Goal: Information Seeking & Learning: Learn about a topic

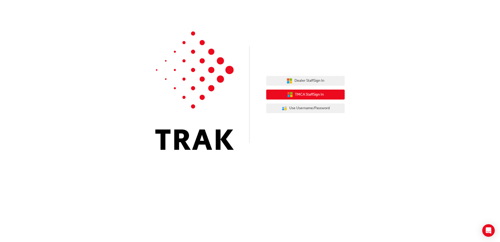
click at [309, 94] on span "TMCA Staff Sign In" at bounding box center [309, 95] width 29 height 6
click at [301, 94] on span "TMCA Staff Sign In" at bounding box center [309, 95] width 29 height 6
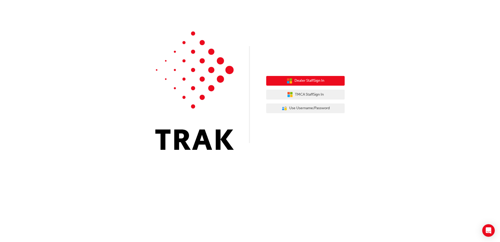
click at [308, 79] on span "Dealer Staff Sign In" at bounding box center [309, 81] width 30 height 6
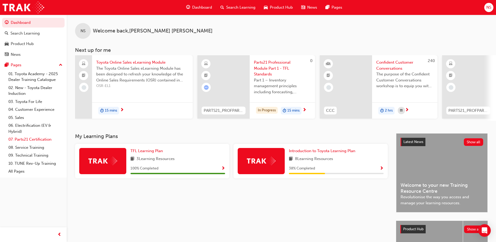
click at [46, 140] on link "07. Parts21 Certification" at bounding box center [35, 139] width 58 height 8
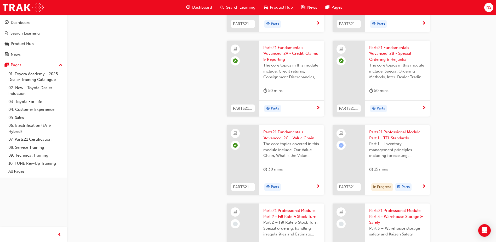
scroll to position [706, 0]
click at [379, 134] on span "Parts21 Professional Module Part 1 - TFL Standards" at bounding box center [397, 135] width 57 height 12
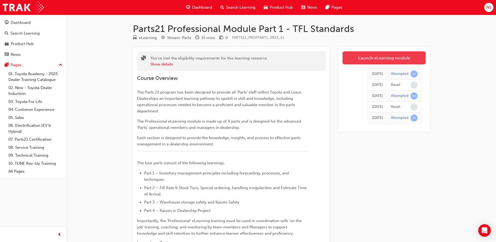
click at [374, 59] on link "Launch eLearning module" at bounding box center [384, 57] width 83 height 13
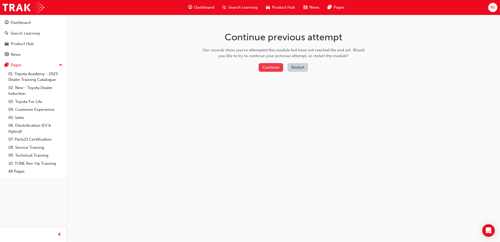
click at [267, 68] on button "Continue" at bounding box center [271, 67] width 25 height 9
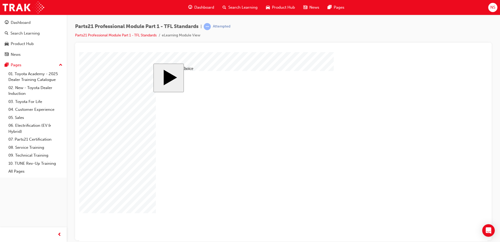
radio input "true"
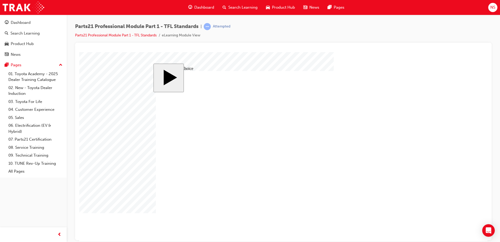
radio input "true"
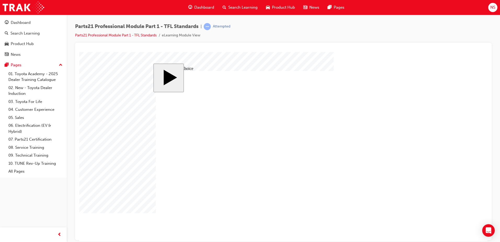
type input "9"
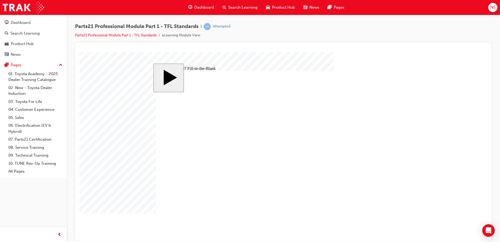
type input "9"
type input "8"
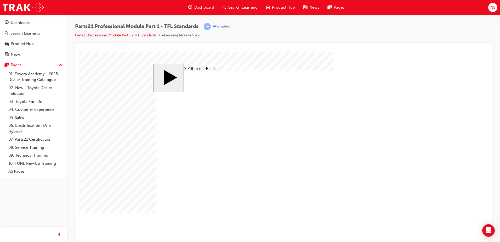
type input "8"
type input "6"
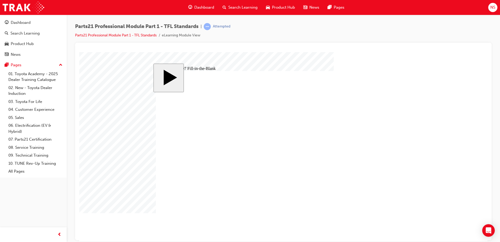
type input "68"
type input "6"
type input "8"
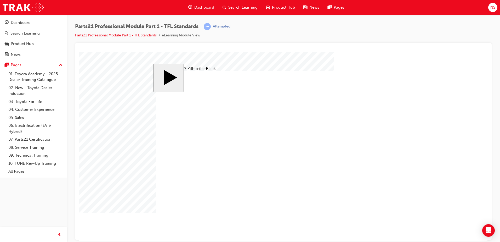
type input "8"
type input "6"
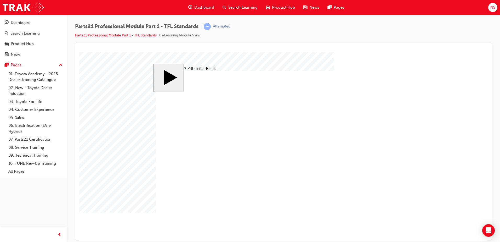
type input "6"
type input "89"
type input "8"
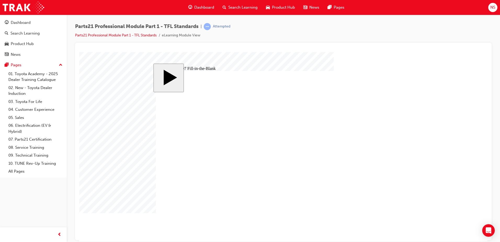
type input "8"
type input "7"
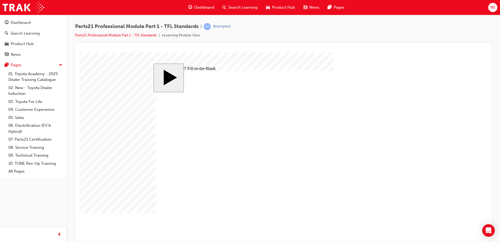
type input "7."
type input "7.7"
type input "7.75"
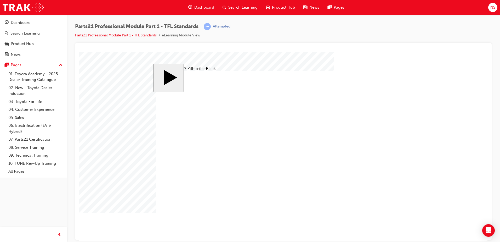
type input "7.75"
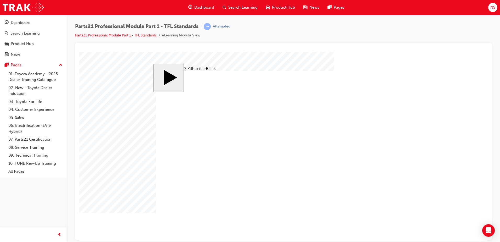
type input "2"
type input "29"
type input "29."
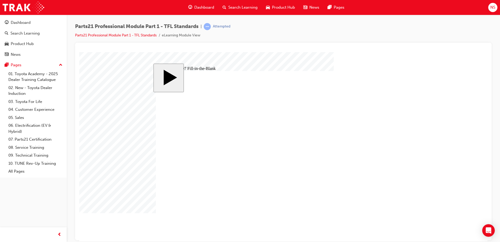
type input "29."
type input "29.5"
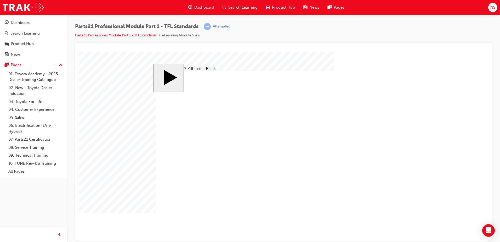
type input "2"
type input "29"
type input "29."
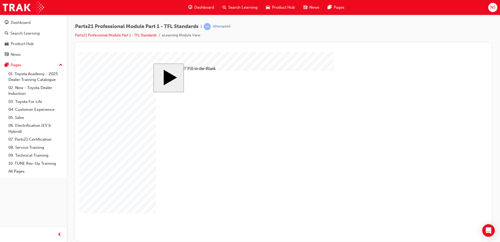
type input "29."
type input "29.5"
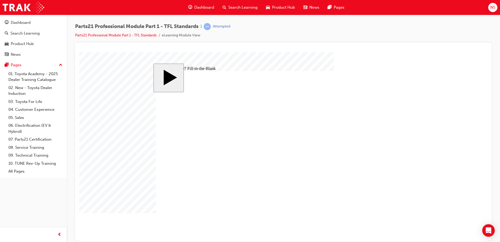
type input "4"
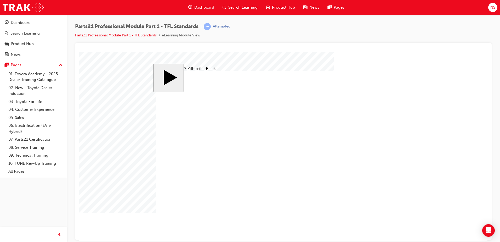
type input "7"
type input "7."
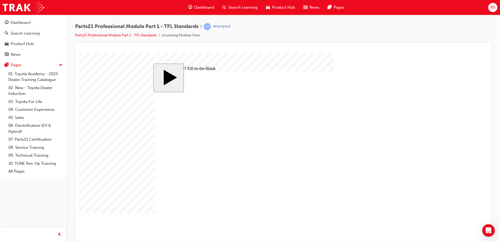
type input "7.3"
type input "7.38"
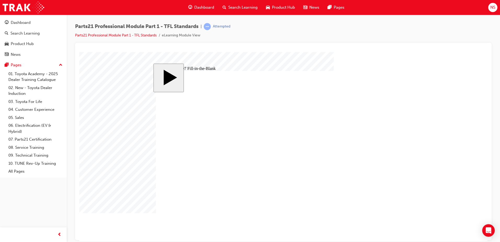
type input "8"
type input "6"
type input "8"
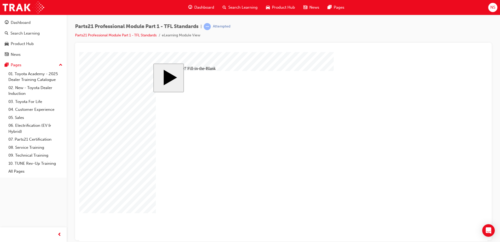
type input "7.75"
type input "29.5"
type input "4"
type input "7.38"
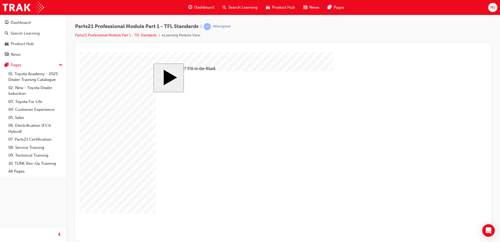
type input "8"
type input "6"
type input "8"
type input "7.75"
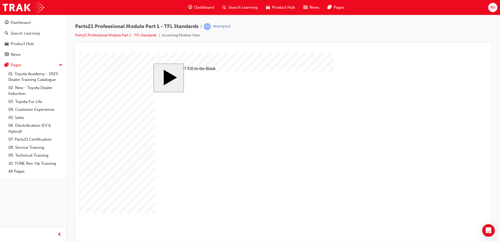
type input "29.5"
type input "4"
type input "7.3"
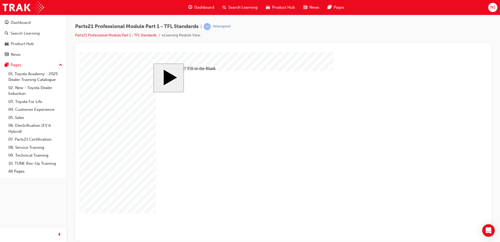
type input "7.3"
type input "7.35"
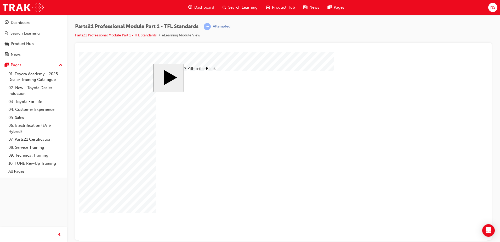
type input "8"
type input "6"
type input "8"
type input "7.75"
type input "29.5"
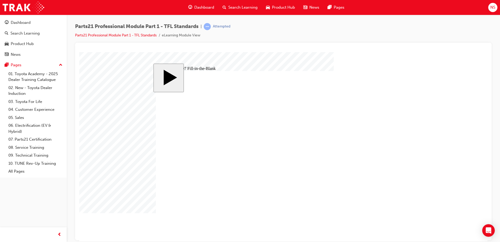
type input "29.5"
type input "4"
type input "7.35"
type input "8"
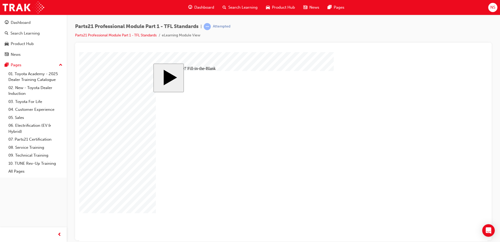
type input "6"
type input "8"
type input "7.75"
type input "29.5"
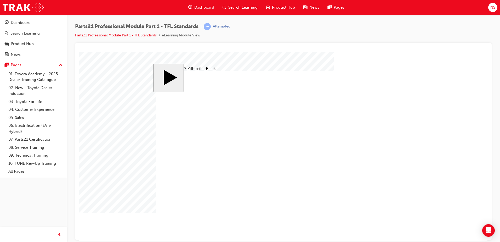
type input "4"
type input "7.35"
type input "97.75"
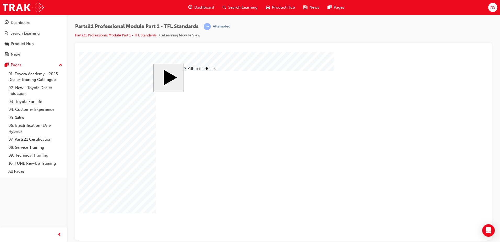
type input "9.7.75"
type input "9.07.75"
type input "9.007.75"
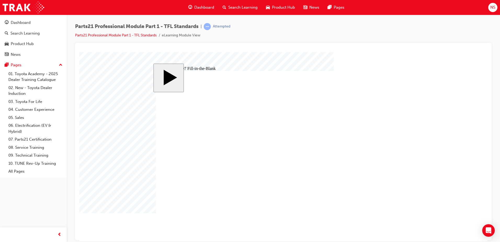
type input "9.007.75"
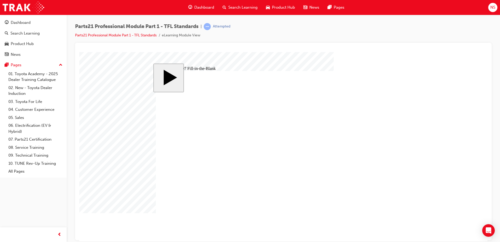
type input "29."
type input "29"
type input "2"
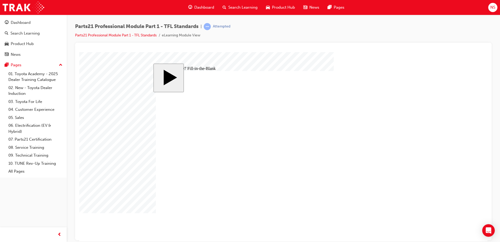
type input "2"
type input "3"
type input "31"
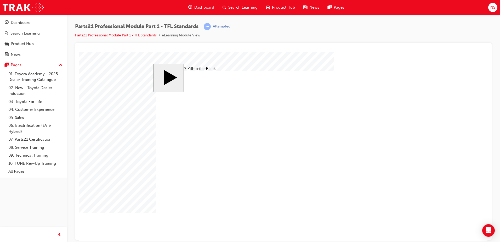
type input "31"
type input "29."
type input "29"
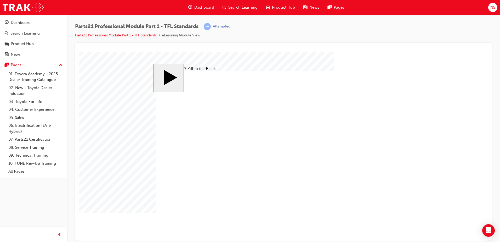
type input "29"
type input "2"
type input "3"
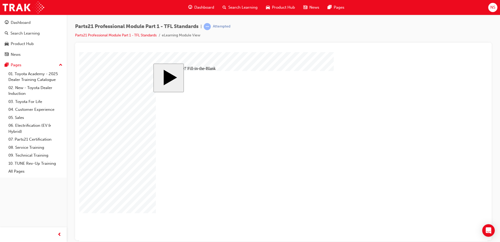
type input "31"
type input "31."
type input "31.0"
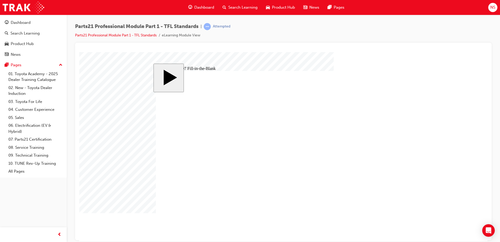
type input "31.0"
type input "31.00"
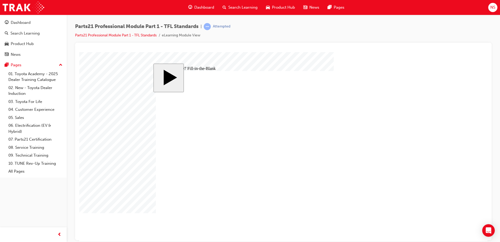
type input "31.0"
type input "31."
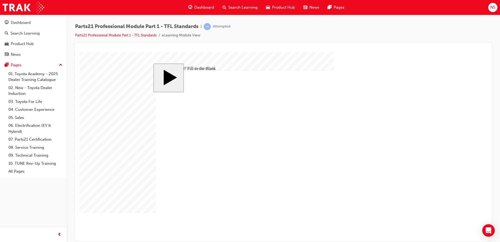
scroll to position [0, 0]
type input "31"
type input "3"
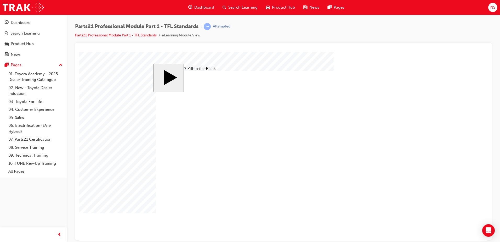
type input "3"
type input "31"
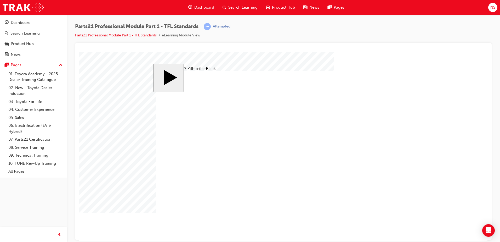
type input "7.3"
type input "7."
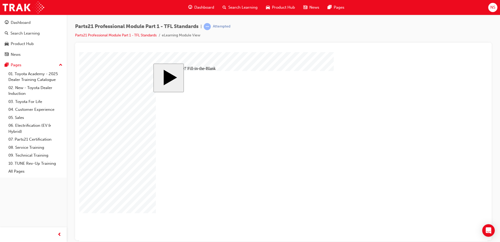
type input "7.7"
type input "7.75"
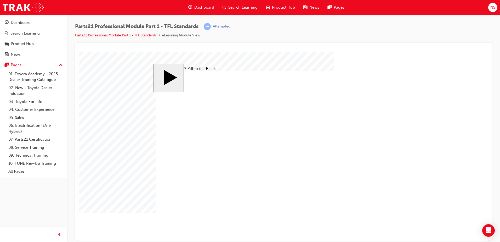
type input "8"
type input "6"
type input "8"
type input "9.007.75"
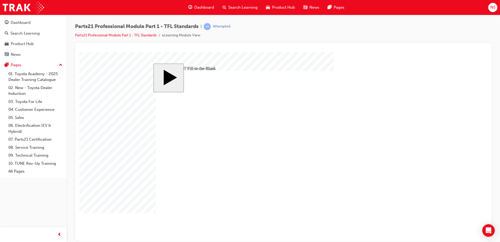
type input "31"
type input "4"
type input "7.75"
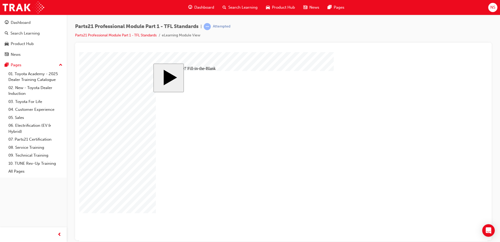
type input "8"
type input "6"
type input "8"
type input "9.007.75"
type input "31"
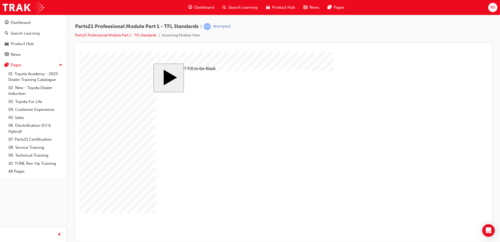
type input "31"
type input "4"
type input "7.7"
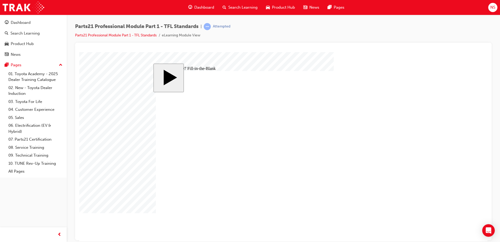
type input "7."
type input "7.8"
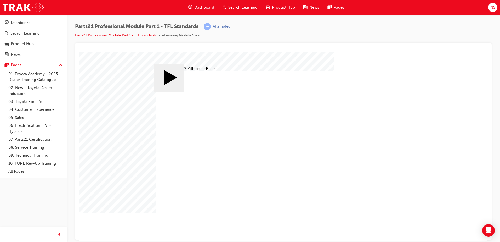
type input "8"
type input "6"
type input "8"
type input "9.007.75"
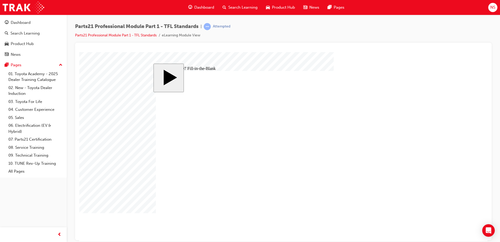
type input "31"
type input "4"
type input "7.8"
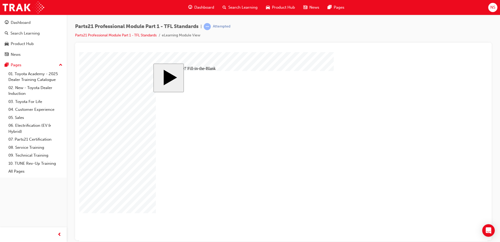
type input "8"
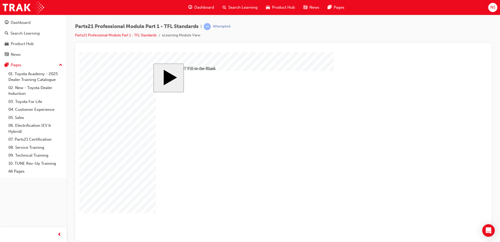
drag, startPoint x: 191, startPoint y: 181, endPoint x: 372, endPoint y: 141, distance: 184.7
drag, startPoint x: 310, startPoint y: 183, endPoint x: 365, endPoint y: 155, distance: 61.9
drag, startPoint x: 250, startPoint y: 180, endPoint x: 371, endPoint y: 164, distance: 121.9
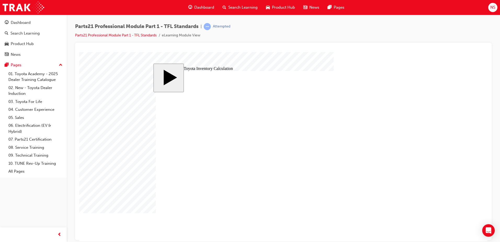
drag, startPoint x: 170, startPoint y: 157, endPoint x: 196, endPoint y: 155, distance: 26.5
drag, startPoint x: 389, startPoint y: 217, endPoint x: 384, endPoint y: 216, distance: 4.5
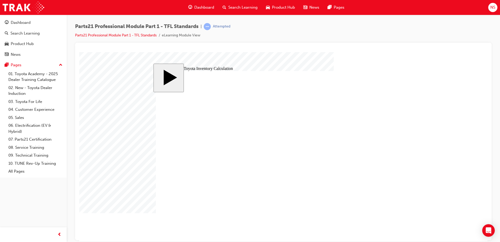
click at [84, 73] on body "slide: Suggested Order Quantity Formula Example MENU Rectangle 6 HELP Rectangle…" at bounding box center [283, 146] width 408 height 189
click at [110, 101] on body "slide: Suggested Order Quantity Formula Example MENU Rectangle 6 HELP Rectangle…" at bounding box center [283, 146] width 408 height 189
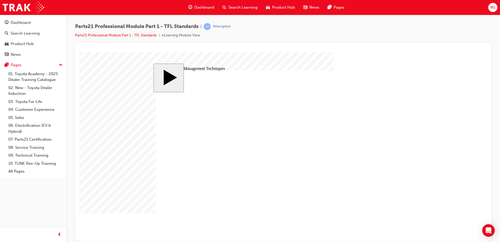
click at [107, 109] on body "slide: Inventory Management Techniques MENU Rectangle 6 HELP Rectangle 6 EXIT R…" at bounding box center [283, 146] width 408 height 189
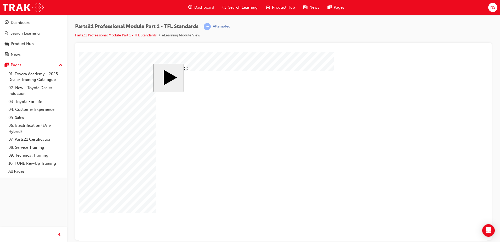
click at [117, 72] on body "slide: Technique 3: Maximum Inventory Position (MIP) Rectangle 1 Order Cycle Th…" at bounding box center [283, 146] width 408 height 189
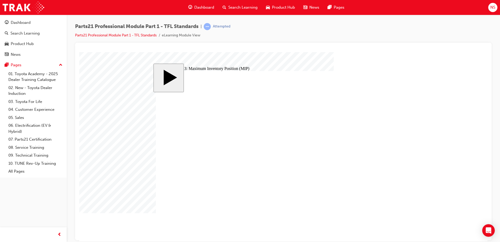
click at [98, 122] on body "slide: Technique 3: Maximum Inventory Position (MIP) Rectangle 1 Order Cycle Th…" at bounding box center [283, 146] width 408 height 189
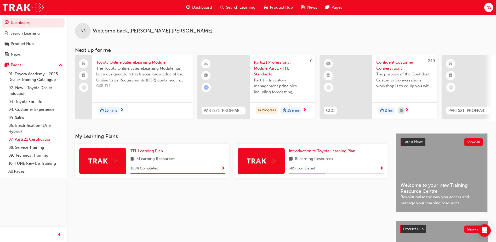
click at [24, 139] on link "07. Parts21 Certification" at bounding box center [35, 139] width 58 height 8
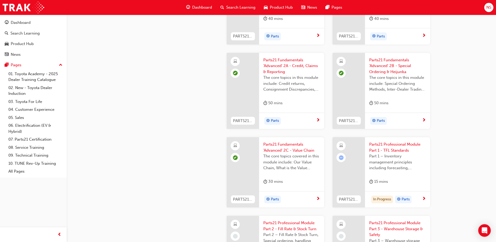
scroll to position [706, 0]
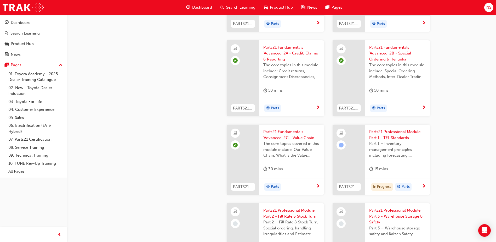
click at [379, 135] on span "Parts21 Professional Module Part 1 - TFL Standards" at bounding box center [397, 135] width 57 height 12
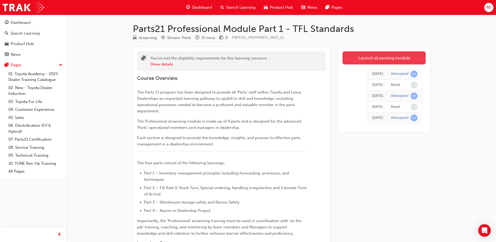
click at [385, 59] on link "Launch eLearning module" at bounding box center [384, 57] width 83 height 13
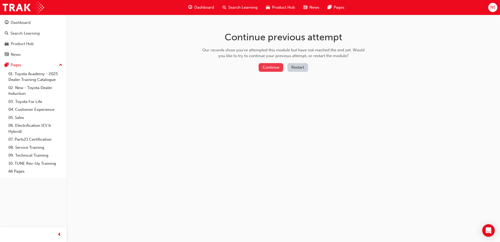
click at [269, 70] on button "Continue" at bounding box center [271, 67] width 25 height 9
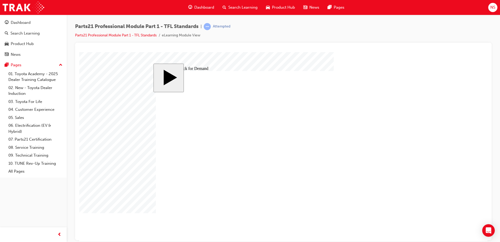
checkbox input "true"
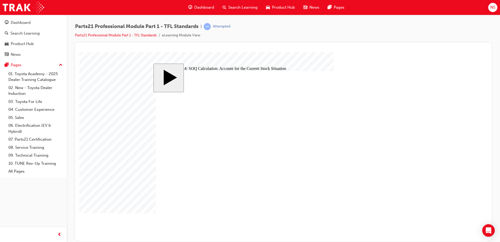
checkbox input "true"
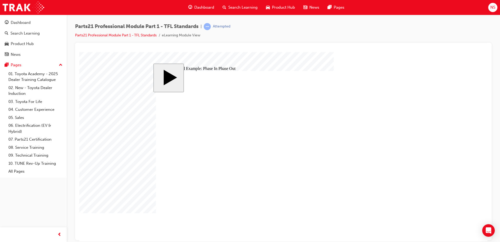
type input "8"
checkbox input "true"
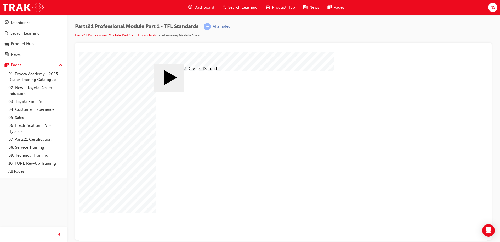
checkbox input "true"
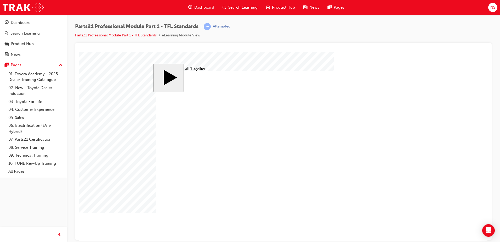
drag, startPoint x: 322, startPoint y: 138, endPoint x: 259, endPoint y: 132, distance: 63.8
drag, startPoint x: 334, startPoint y: 148, endPoint x: 238, endPoint y: 140, distance: 96.3
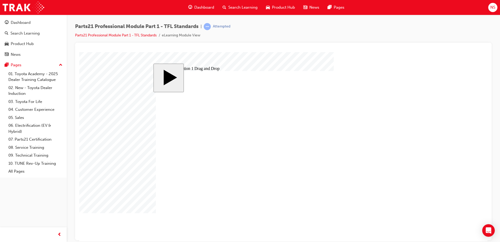
drag, startPoint x: 315, startPoint y: 165, endPoint x: 222, endPoint y: 149, distance: 94.5
drag, startPoint x: 319, startPoint y: 130, endPoint x: 225, endPoint y: 157, distance: 97.4
drag, startPoint x: 334, startPoint y: 156, endPoint x: 238, endPoint y: 166, distance: 96.1
drag, startPoint x: 328, startPoint y: 190, endPoint x: 233, endPoint y: 173, distance: 96.6
drag, startPoint x: 328, startPoint y: 198, endPoint x: 233, endPoint y: 181, distance: 96.7
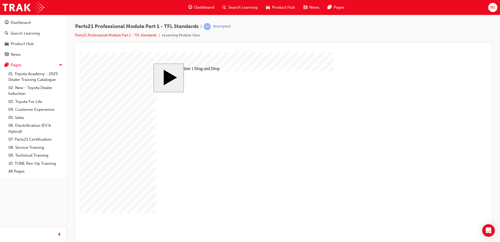
drag, startPoint x: 320, startPoint y: 173, endPoint x: 275, endPoint y: 185, distance: 46.7
drag, startPoint x: 320, startPoint y: 181, endPoint x: 227, endPoint y: 196, distance: 93.2
drag, startPoint x: 231, startPoint y: 154, endPoint x: 224, endPoint y: 121, distance: 33.7
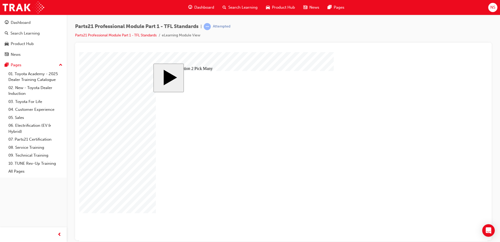
drag, startPoint x: 230, startPoint y: 150, endPoint x: 223, endPoint y: 130, distance: 20.3
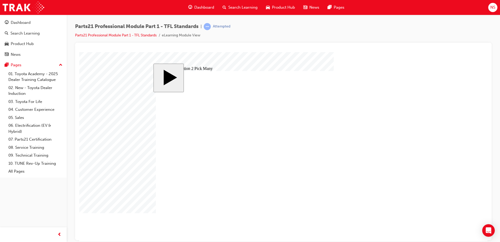
drag, startPoint x: 233, startPoint y: 156, endPoint x: 210, endPoint y: 151, distance: 23.2
checkbox input "true"
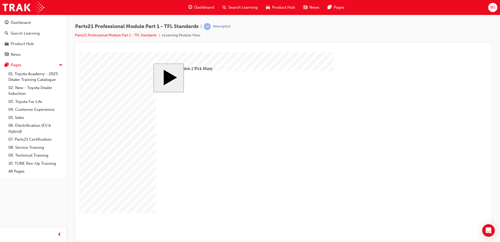
checkbox input "true"
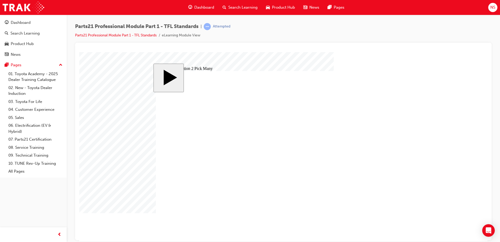
checkbox input "true"
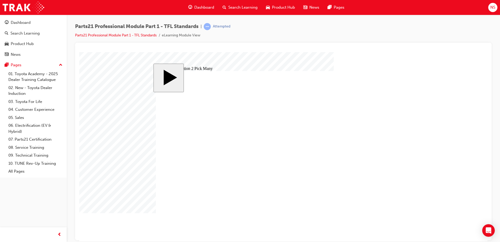
type input "3"
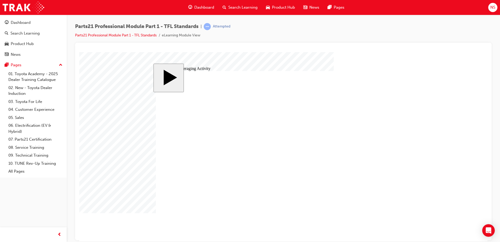
type input "34"
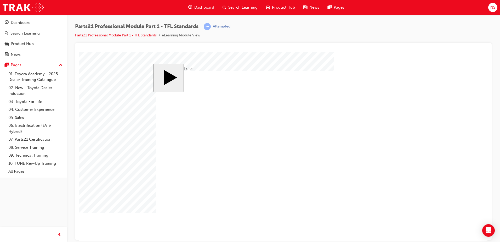
radio input "true"
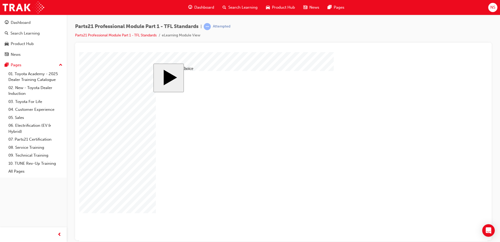
radio input "true"
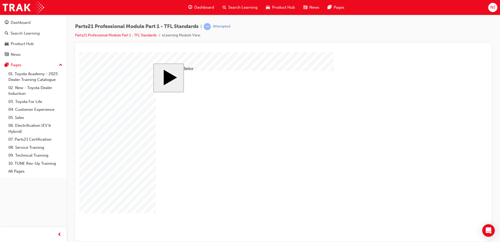
radio input "true"
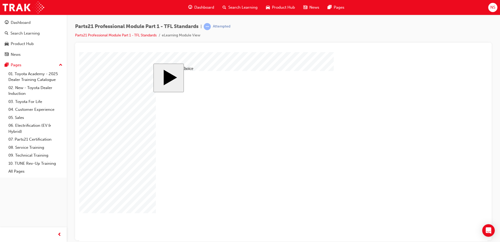
radio input "false"
radio input "true"
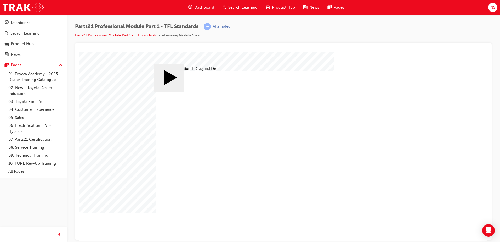
drag, startPoint x: 339, startPoint y: 160, endPoint x: 210, endPoint y: 144, distance: 129.9
drag, startPoint x: 376, startPoint y: 175, endPoint x: 286, endPoint y: 156, distance: 92.1
drag, startPoint x: 377, startPoint y: 143, endPoint x: 289, endPoint y: 179, distance: 94.3
drag, startPoint x: 375, startPoint y: 127, endPoint x: 346, endPoint y: 190, distance: 69.0
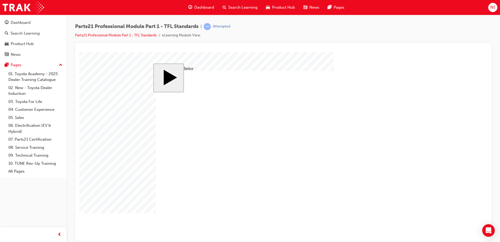
radio input "true"
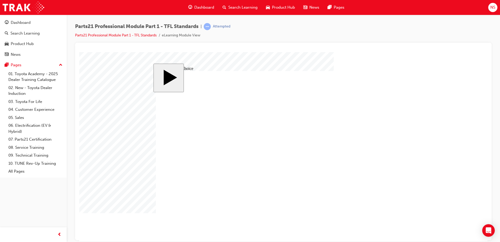
radio input "true"
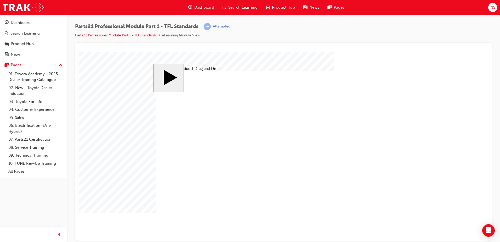
drag, startPoint x: 382, startPoint y: 159, endPoint x: 214, endPoint y: 143, distance: 168.6
drag, startPoint x: 376, startPoint y: 175, endPoint x: 342, endPoint y: 190, distance: 37.0
drag, startPoint x: 339, startPoint y: 145, endPoint x: 289, endPoint y: 179, distance: 59.9
drag, startPoint x: 362, startPoint y: 146, endPoint x: 290, endPoint y: 153, distance: 72.1
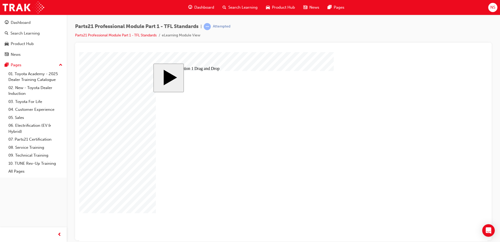
drag, startPoint x: 283, startPoint y: 179, endPoint x: 282, endPoint y: 158, distance: 21.4
drag, startPoint x: 367, startPoint y: 140, endPoint x: 284, endPoint y: 178, distance: 91.1
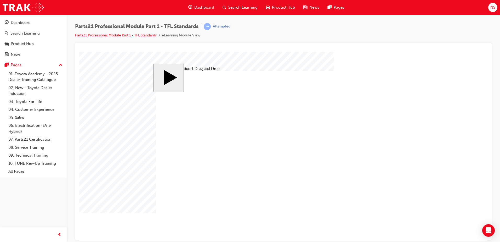
drag, startPoint x: 295, startPoint y: 179, endPoint x: 350, endPoint y: 191, distance: 56.5
drag, startPoint x: 368, startPoint y: 175, endPoint x: 273, endPoint y: 178, distance: 94.4
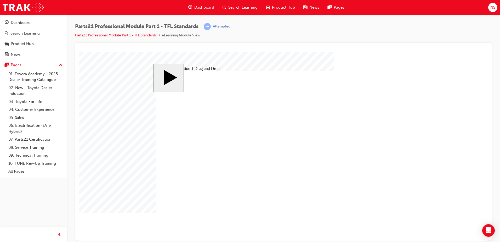
drag, startPoint x: 280, startPoint y: 179, endPoint x: 280, endPoint y: 157, distance: 22.0
drag, startPoint x: 365, startPoint y: 125, endPoint x: 272, endPoint y: 178, distance: 106.9
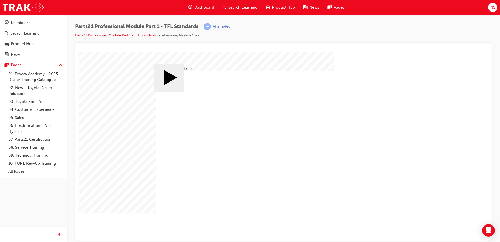
radio input "true"
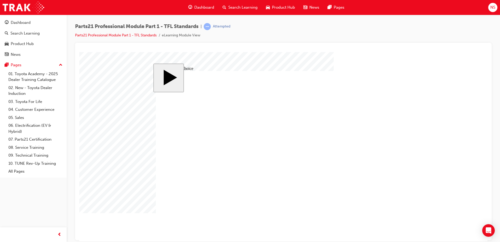
drag, startPoint x: 169, startPoint y: 165, endPoint x: 194, endPoint y: 170, distance: 25.8
radio input "true"
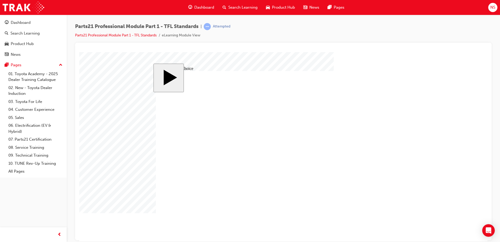
drag, startPoint x: 386, startPoint y: 143, endPoint x: 359, endPoint y: 190, distance: 54.8
drag, startPoint x: 384, startPoint y: 176, endPoint x: 296, endPoint y: 178, distance: 88.7
drag, startPoint x: 373, startPoint y: 158, endPoint x: 281, endPoint y: 155, distance: 92.4
drag, startPoint x: 375, startPoint y: 128, endPoint x: 215, endPoint y: 143, distance: 160.5
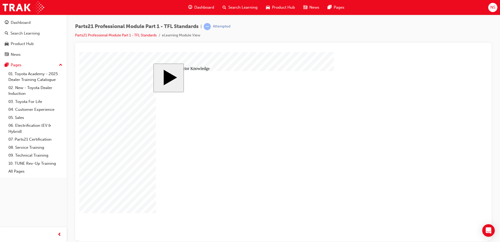
drag, startPoint x: 305, startPoint y: 144, endPoint x: 301, endPoint y: 144, distance: 3.7
drag, startPoint x: 429, startPoint y: 123, endPoint x: 441, endPoint y: 89, distance: 36.1
click at [434, 109] on body "slide: Activate Prior Knowledge MENU Rectangle 6 HELP Rectangle 6 EXIT Rectangl…" at bounding box center [283, 146] width 408 height 189
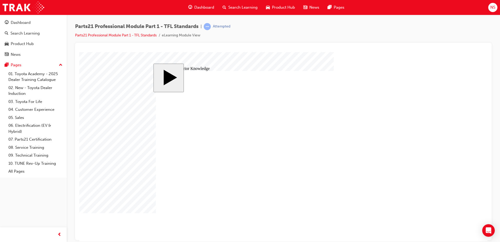
type input "6"
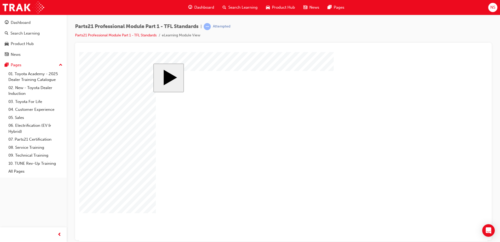
drag, startPoint x: 207, startPoint y: 174, endPoint x: 242, endPoint y: 186, distance: 37.7
drag, startPoint x: 216, startPoint y: 177, endPoint x: 383, endPoint y: 106, distance: 181.4
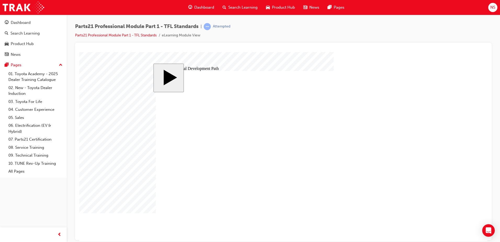
drag, startPoint x: 219, startPoint y: 142, endPoint x: 225, endPoint y: 147, distance: 8.1
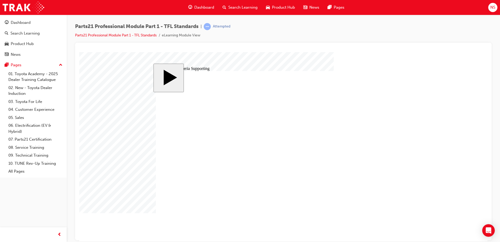
drag, startPoint x: 215, startPoint y: 144, endPoint x: 204, endPoint y: 94, distance: 51.3
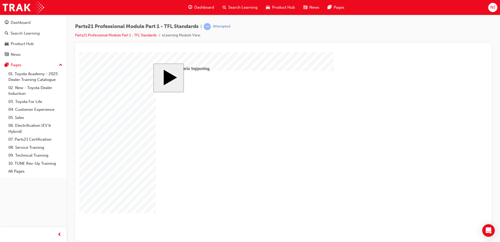
drag, startPoint x: 267, startPoint y: 140, endPoint x: 241, endPoint y: 120, distance: 33.2
drag, startPoint x: 283, startPoint y: 141, endPoint x: 303, endPoint y: 144, distance: 20.1
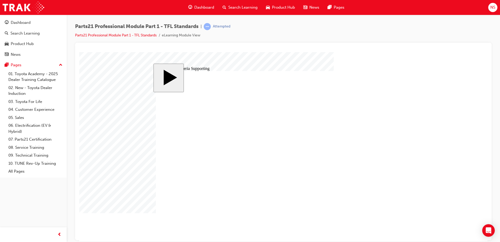
drag, startPoint x: 213, startPoint y: 148, endPoint x: 220, endPoint y: 139, distance: 11.2
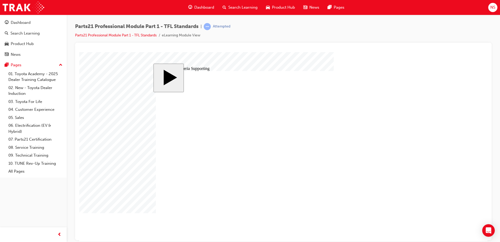
drag, startPoint x: 214, startPoint y: 147, endPoint x: 221, endPoint y: 158, distance: 12.9
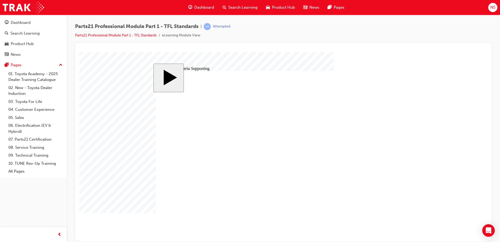
type input "12"
drag, startPoint x: 357, startPoint y: 123, endPoint x: 371, endPoint y: 125, distance: 13.2
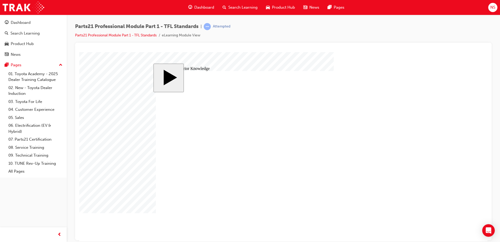
drag, startPoint x: 241, startPoint y: 199, endPoint x: 260, endPoint y: 200, distance: 19.1
drag, startPoint x: 90, startPoint y: 121, endPoint x: 92, endPoint y: 123, distance: 3.3
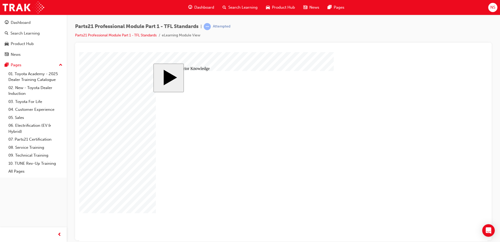
click at [90, 121] on body "slide: Activate Prior Knowledge MENU Rectangle 6 HELP Rectangle 6 EXIT Rectangl…" at bounding box center [283, 146] width 408 height 189
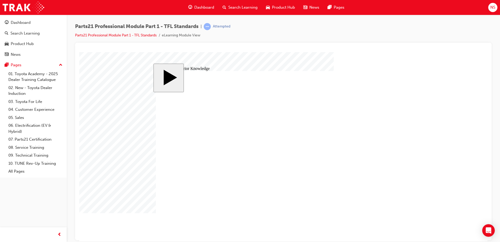
type input "2"
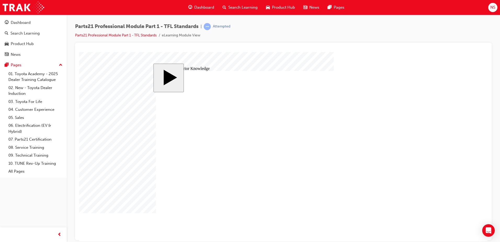
type input "3"
type input "5"
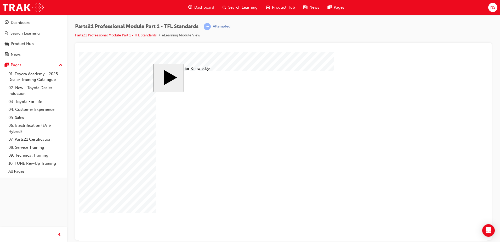
checkbox input "true"
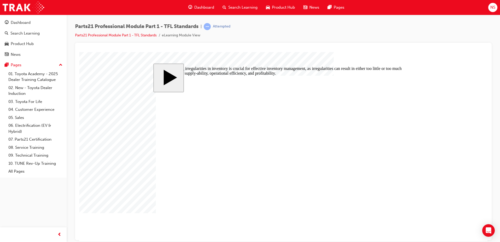
radio input "true"
drag, startPoint x: 219, startPoint y: 150, endPoint x: 223, endPoint y: 124, distance: 26.7
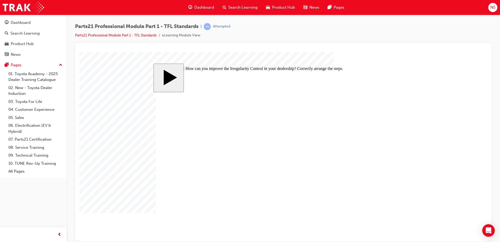
drag, startPoint x: 222, startPoint y: 150, endPoint x: 222, endPoint y: 137, distance: 13.3
drag, startPoint x: 223, startPoint y: 163, endPoint x: 223, endPoint y: 151, distance: 12.3
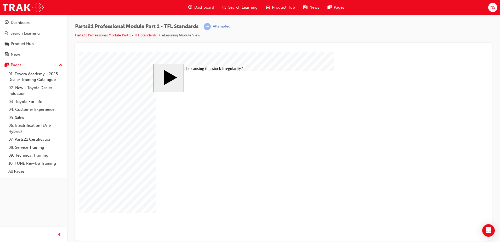
radio input "true"
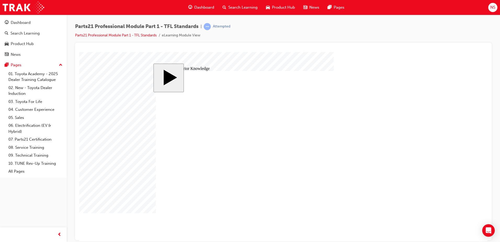
drag, startPoint x: 284, startPoint y: 149, endPoint x: 284, endPoint y: 172, distance: 22.7
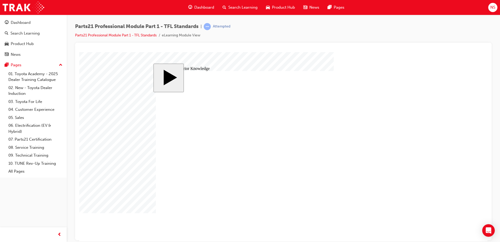
drag, startPoint x: 237, startPoint y: 179, endPoint x: 182, endPoint y: 177, distance: 55.7
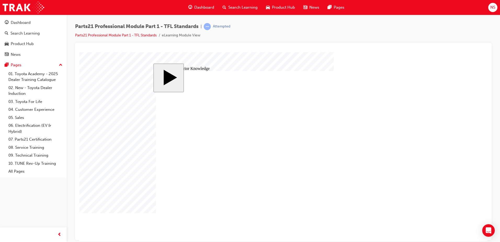
drag, startPoint x: 317, startPoint y: 181, endPoint x: 301, endPoint y: 159, distance: 27.6
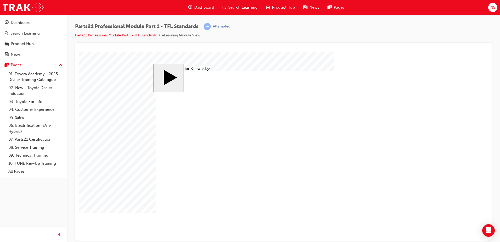
radio input "true"
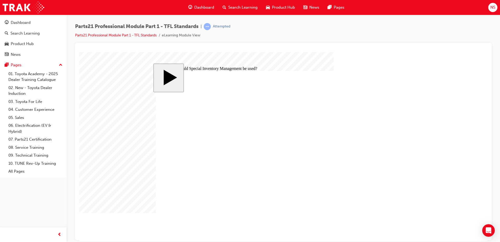
radio input "true"
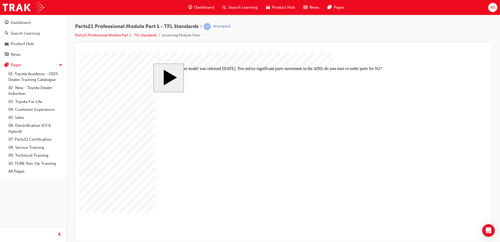
drag, startPoint x: 348, startPoint y: 162, endPoint x: 340, endPoint y: 145, distance: 18.2
drag, startPoint x: 346, startPoint y: 163, endPoint x: 339, endPoint y: 164, distance: 7.4
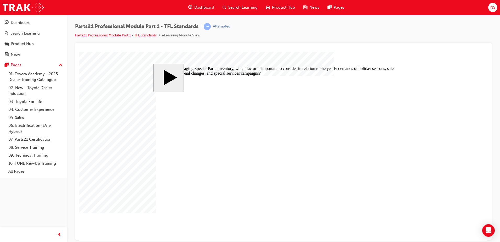
radio input "true"
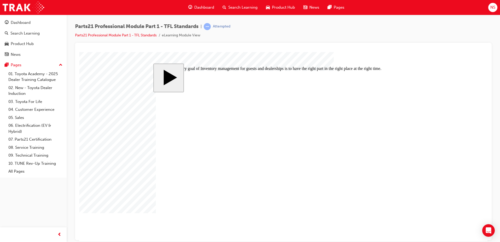
radio input "true"
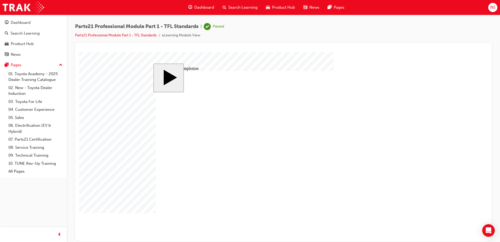
click at [27, 138] on link "07. Parts21 Certification" at bounding box center [35, 139] width 58 height 8
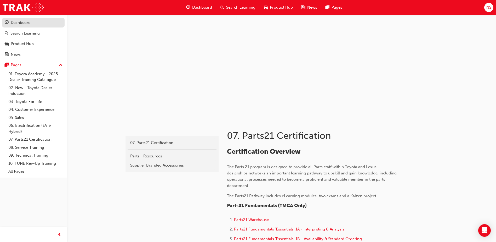
click at [15, 23] on div "Dashboard" at bounding box center [21, 23] width 20 height 6
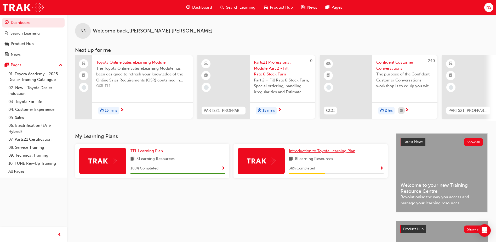
click at [303, 153] on span "Introduction to Toyota Learning Plan" at bounding box center [322, 150] width 66 height 5
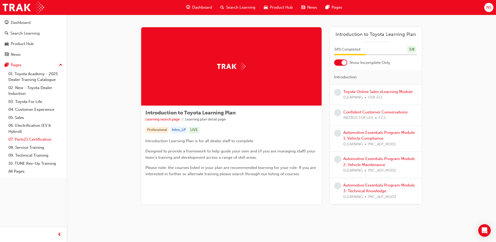
click at [25, 138] on link "07. Parts21 Certification" at bounding box center [35, 139] width 58 height 8
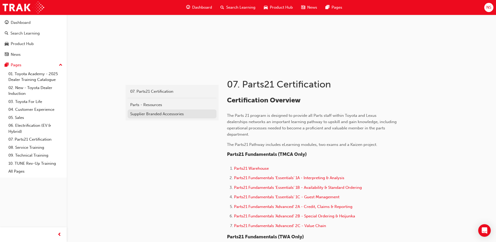
scroll to position [52, 0]
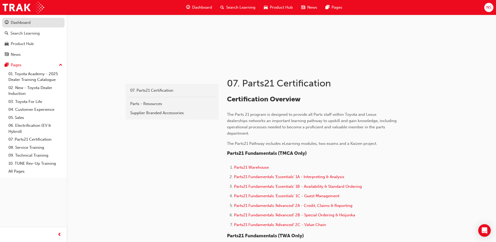
click at [20, 24] on div "Dashboard" at bounding box center [21, 23] width 20 height 6
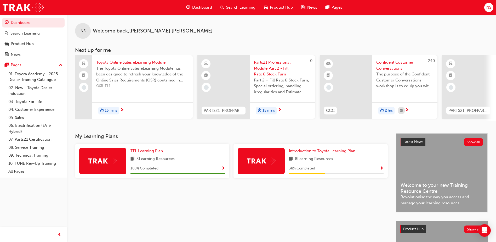
click at [268, 162] on img at bounding box center [261, 161] width 29 height 8
click at [296, 152] on span "Introduction to Toyota Learning Plan" at bounding box center [322, 150] width 66 height 5
click at [17, 139] on link "07. Parts21 Certification" at bounding box center [35, 139] width 58 height 8
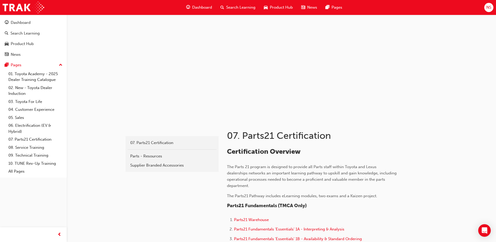
click at [489, 8] on span "NS" at bounding box center [488, 7] width 5 height 6
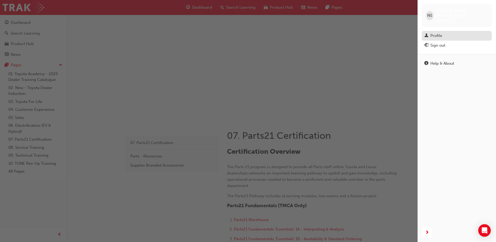
click at [443, 33] on div "Profile" at bounding box center [456, 35] width 65 height 7
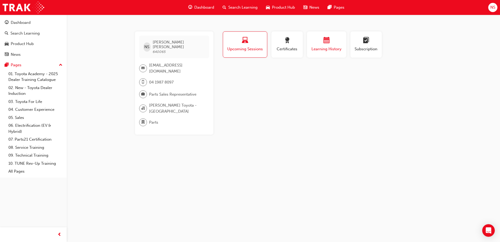
click at [326, 43] on span "calendar-icon" at bounding box center [326, 40] width 6 height 7
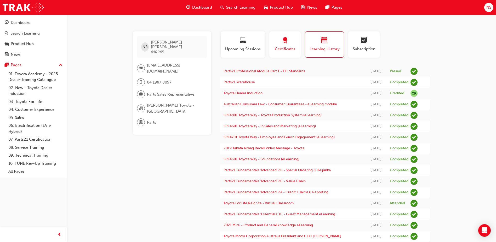
click at [287, 45] on div "Certificates" at bounding box center [285, 44] width 24 height 15
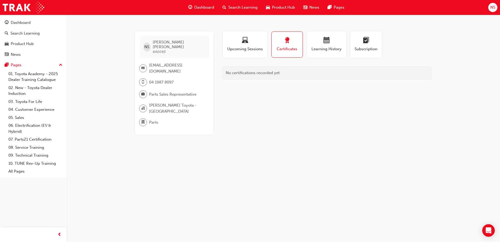
click at [287, 45] on div "Certificates" at bounding box center [287, 44] width 23 height 15
click at [318, 41] on div "button" at bounding box center [326, 41] width 31 height 8
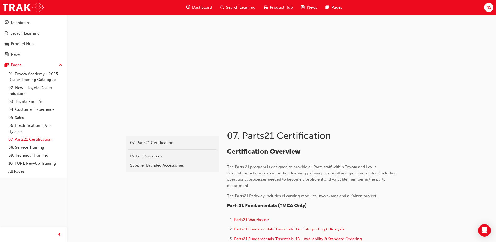
click at [35, 139] on link "07. Parts21 Certification" at bounding box center [35, 139] width 58 height 8
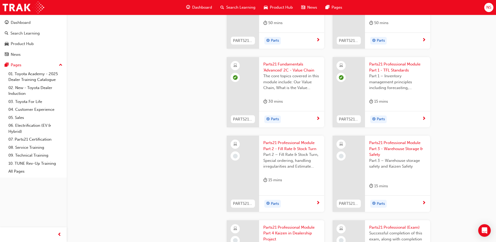
scroll to position [758, 0]
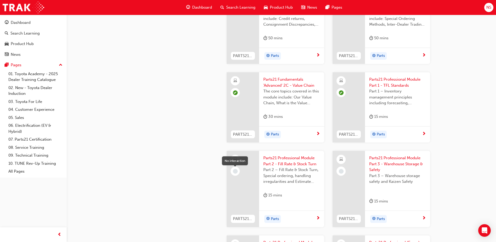
click at [235, 171] on span "learningRecordVerb_NONE-icon" at bounding box center [235, 171] width 5 height 5
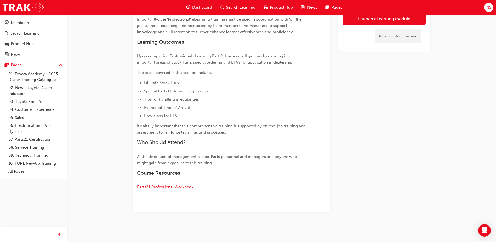
scroll to position [201, 0]
click at [374, 19] on link "Launch eLearning module" at bounding box center [384, 18] width 83 height 13
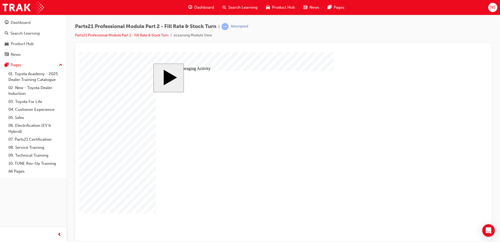
checkbox input "true"
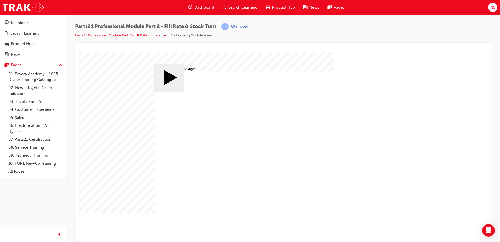
checkbox input "true"
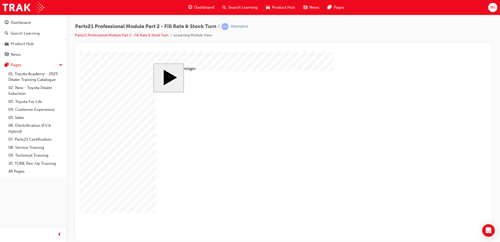
checkbox input "true"
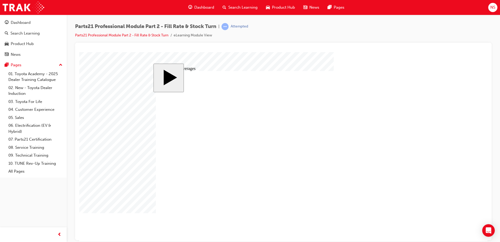
checkbox input "true"
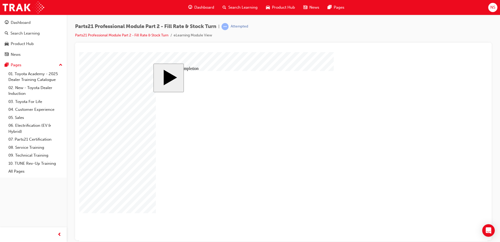
checkbox input "true"
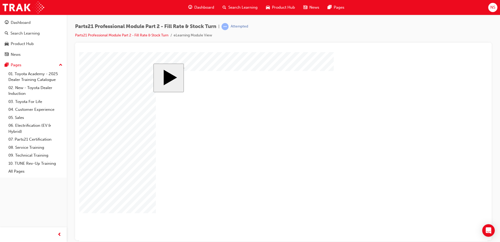
checkbox input "true"
drag, startPoint x: 102, startPoint y: 117, endPoint x: 127, endPoint y: 137, distance: 32.1
click at [102, 117] on body "slide: Pick Many MENU Rectangle 6 HELP Rectangle 6 EXIT Rectangle 6 Fill Rate a…" at bounding box center [283, 146] width 408 height 189
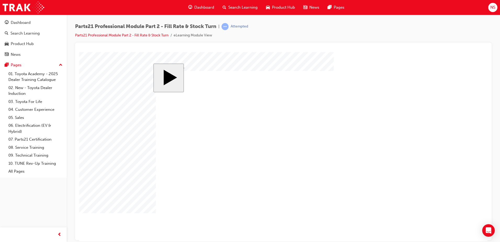
checkbox input "true"
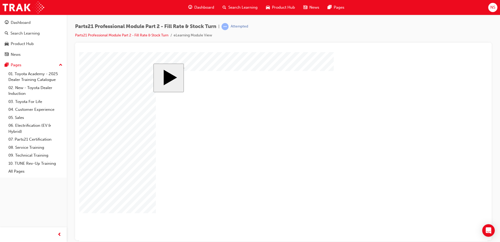
checkbox input "false"
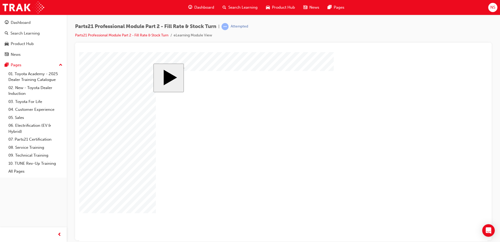
checkbox input "false"
drag, startPoint x: 169, startPoint y: 165, endPoint x: 192, endPoint y: 173, distance: 24.8
drag, startPoint x: 283, startPoint y: 163, endPoint x: 252, endPoint y: 166, distance: 31.5
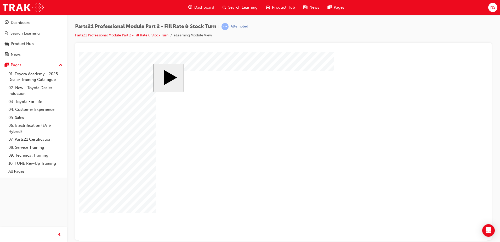
checkbox input "false"
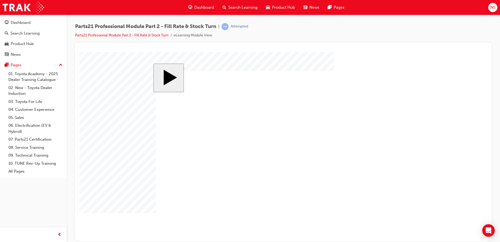
checkbox input "false"
checkbox input "true"
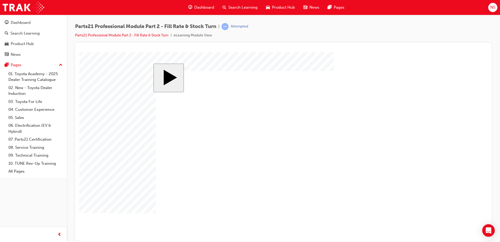
drag, startPoint x: 186, startPoint y: 167, endPoint x: 195, endPoint y: 168, distance: 9.0
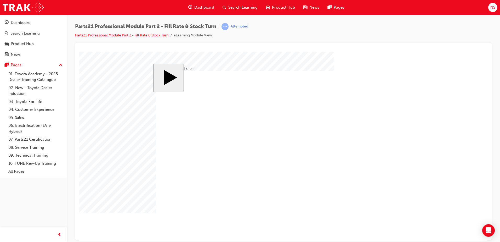
radio input "false"
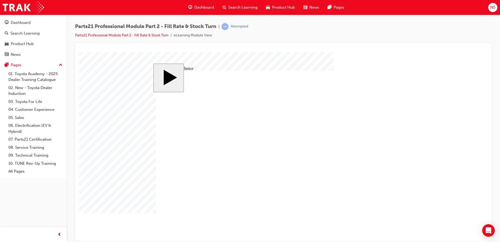
radio input "true"
drag, startPoint x: 186, startPoint y: 169, endPoint x: 209, endPoint y: 175, distance: 24.5
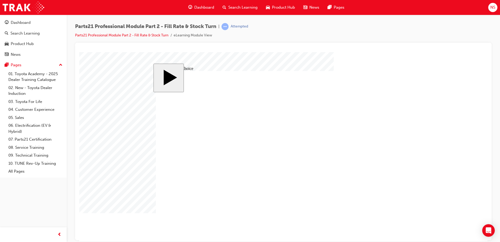
radio input "false"
radio input "true"
